Goal: Information Seeking & Learning: Learn about a topic

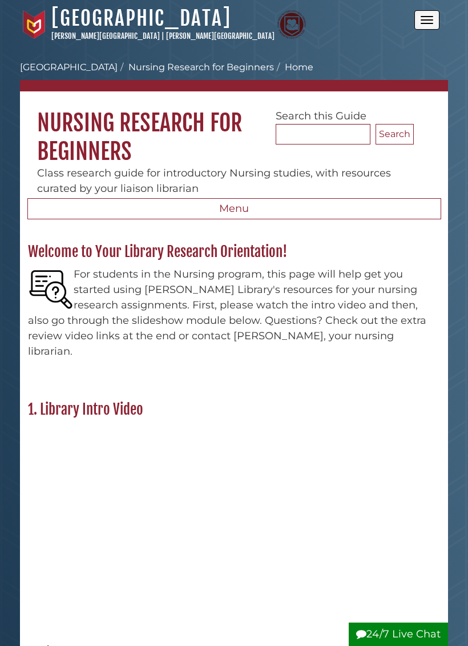
scroll to position [163, 424]
click at [117, 23] on link "[GEOGRAPHIC_DATA]" at bounding box center [141, 18] width 180 height 25
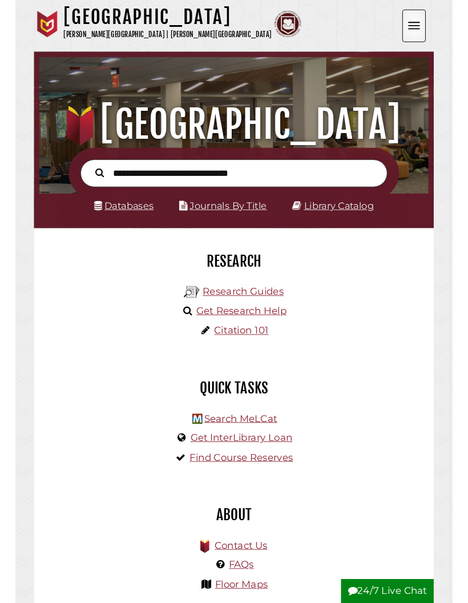
scroll to position [137, 411]
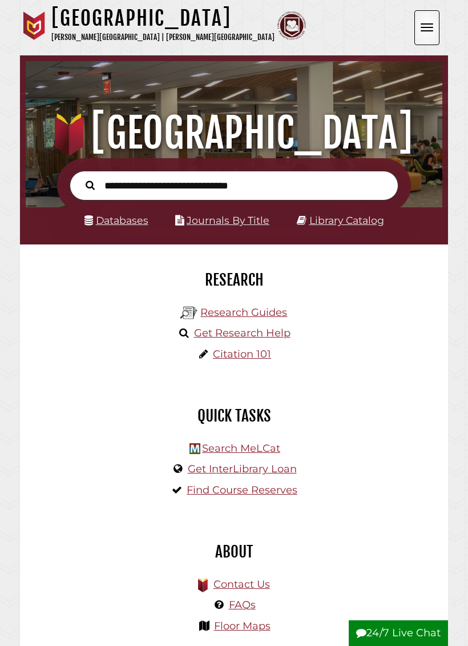
click at [265, 186] on input "text" at bounding box center [234, 186] width 329 height 30
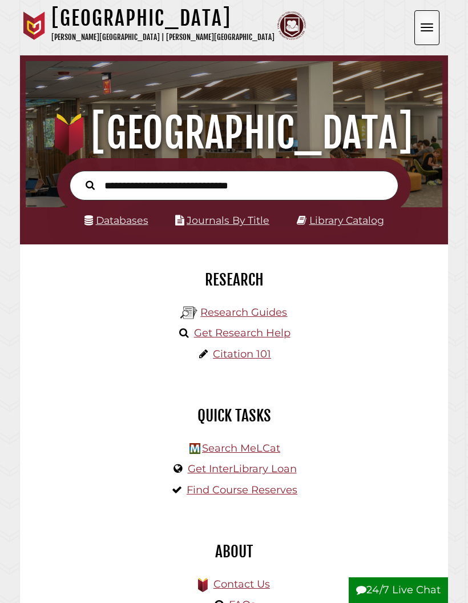
click at [128, 224] on link "Databases" at bounding box center [116, 220] width 64 height 12
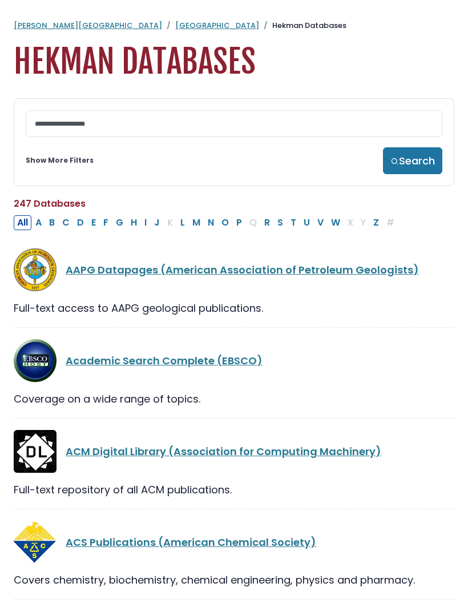
click at [43, 164] on link "Show More Filters" at bounding box center [60, 160] width 68 height 10
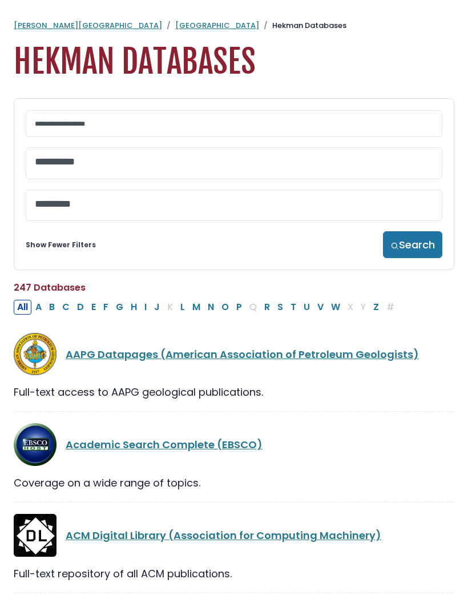
click at [57, 162] on textarea "Search" at bounding box center [234, 162] width 398 height 12
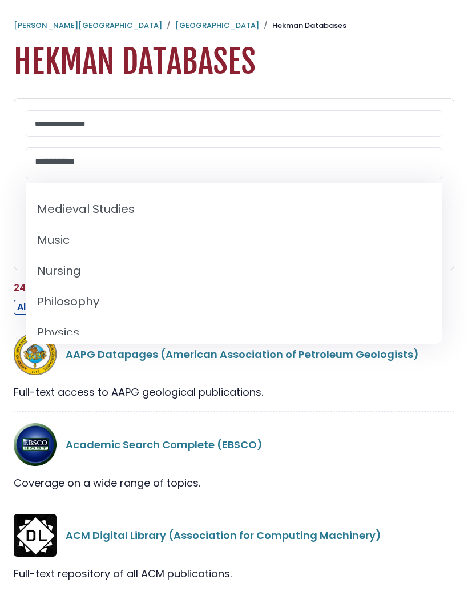
scroll to position [880, 0]
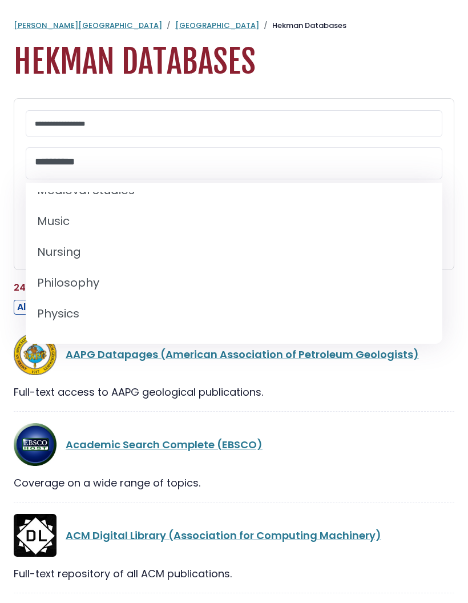
select select "*****"
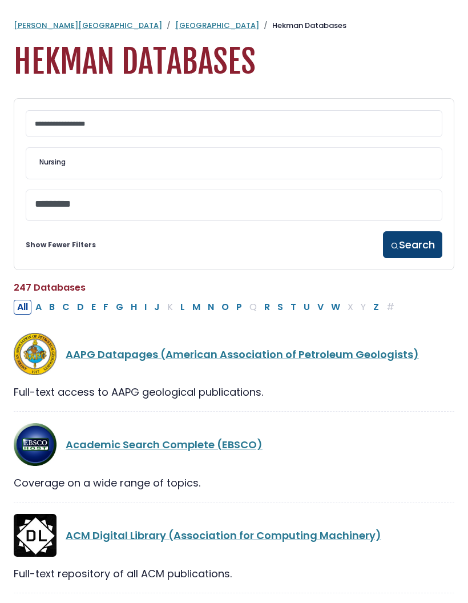
click at [401, 248] on button "Search" at bounding box center [412, 244] width 59 height 27
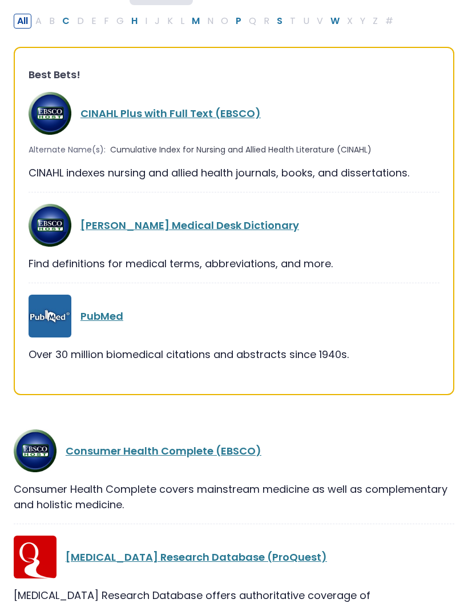
scroll to position [160, 0]
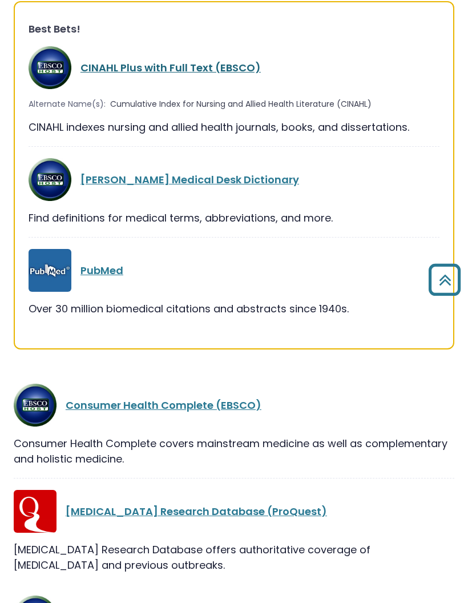
click at [223, 69] on link "CINAHL Plus with Full Text (EBSCO)" at bounding box center [170, 68] width 180 height 14
click at [178, 72] on link "CINAHL Plus with Full Text (EBSCO)" at bounding box center [170, 68] width 180 height 14
click at [192, 67] on link "CINAHL Plus with Full Text (EBSCO)" at bounding box center [170, 68] width 180 height 14
click at [200, 69] on link "CINAHL Plus with Full Text (EBSCO)" at bounding box center [170, 68] width 180 height 14
